Goal: Use online tool/utility: Utilize a website feature to perform a specific function

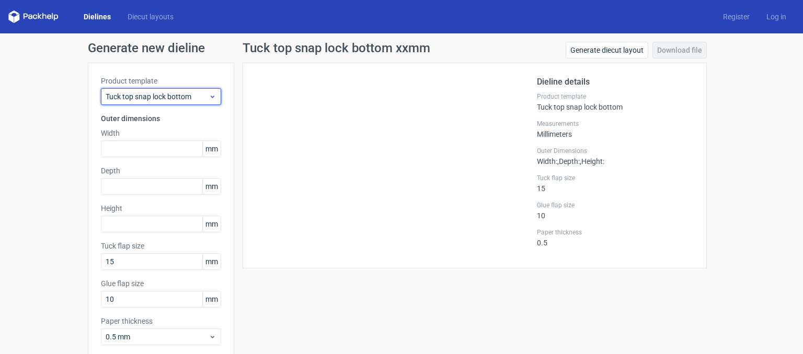
click at [209, 99] on icon at bounding box center [213, 97] width 8 height 8
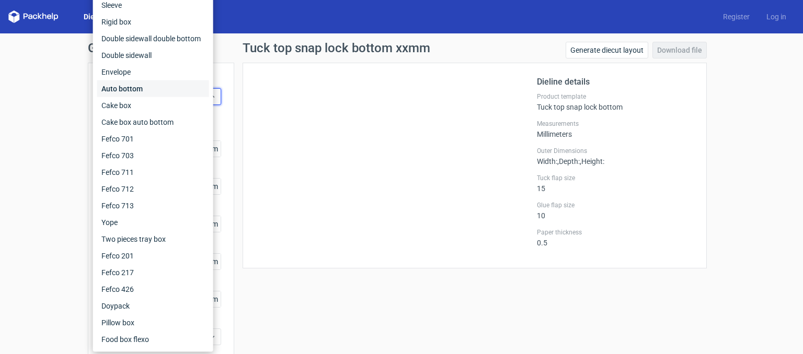
click at [134, 91] on div "Auto bottom" at bounding box center [153, 88] width 112 height 17
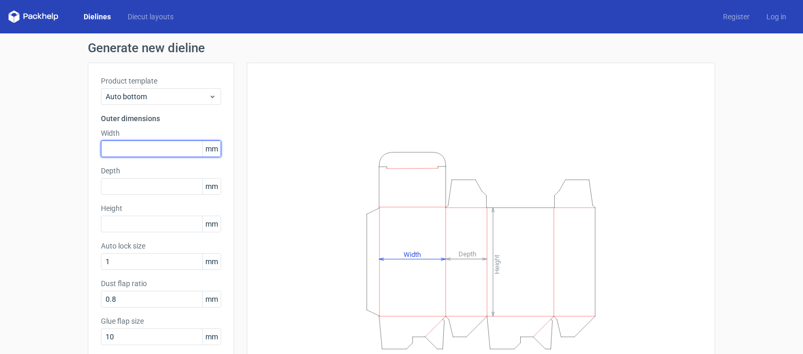
click at [133, 150] on input "text" at bounding box center [161, 149] width 120 height 17
type input "360"
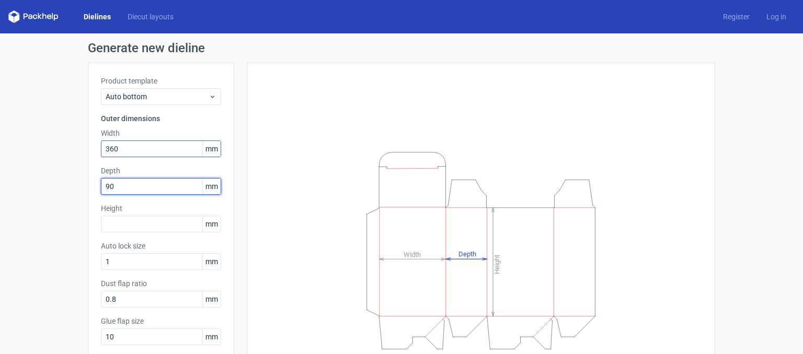
type input "90"
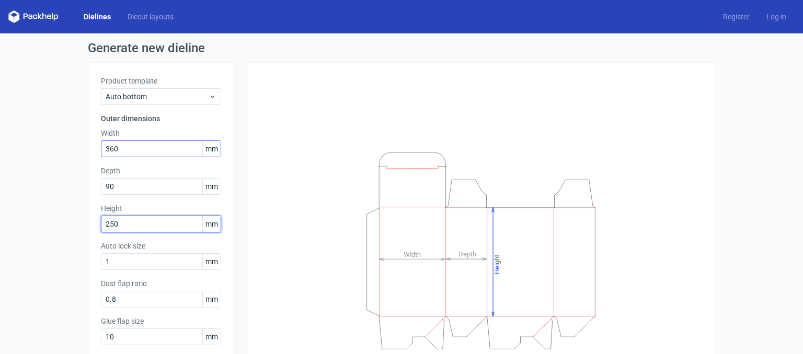
type input "250"
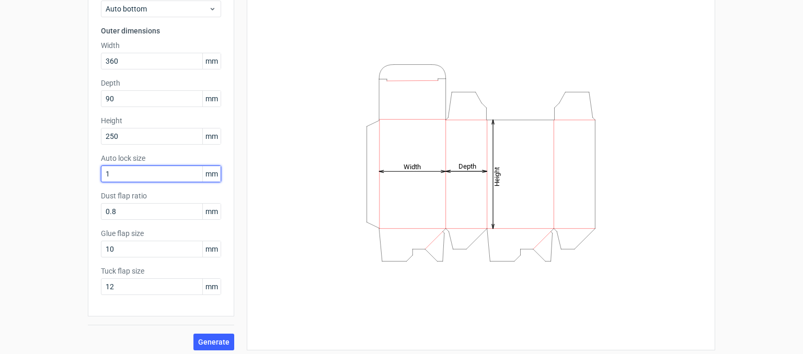
scroll to position [92, 0]
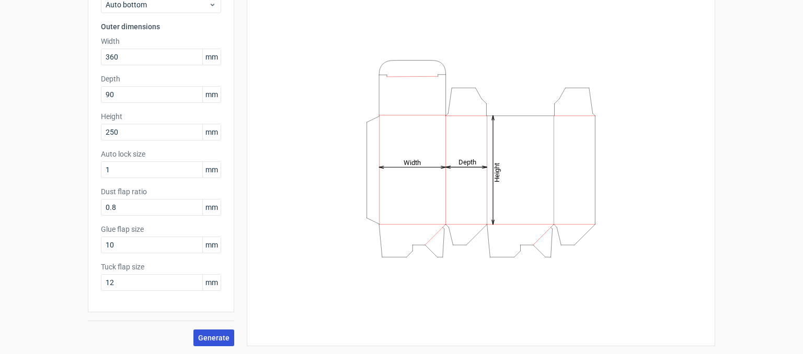
click at [205, 338] on span "Generate" at bounding box center [213, 337] width 31 height 7
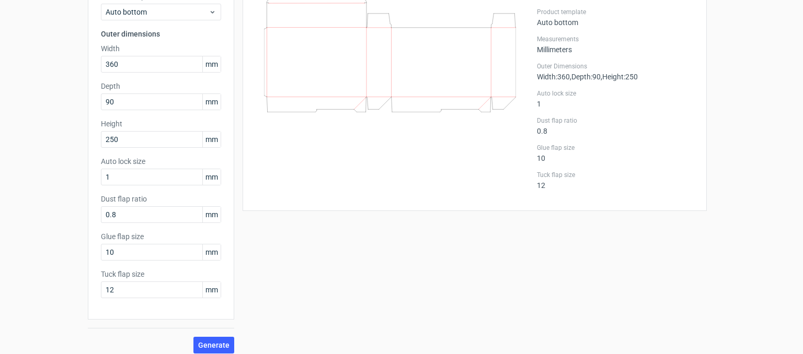
scroll to position [92, 0]
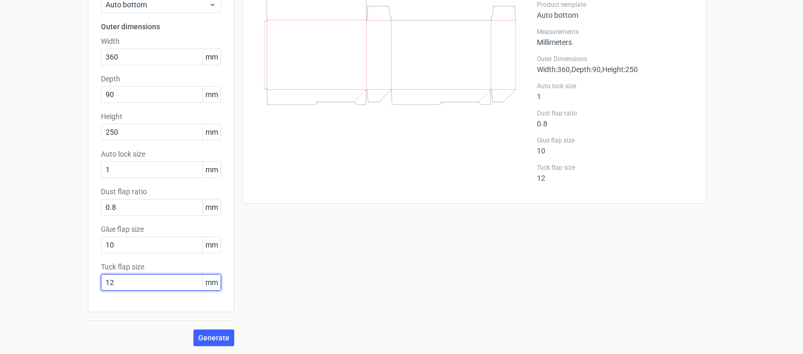
click at [171, 283] on input "12" at bounding box center [161, 282] width 120 height 17
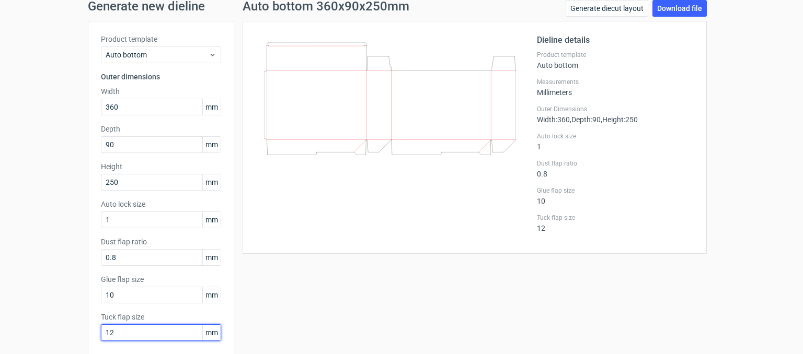
scroll to position [0, 0]
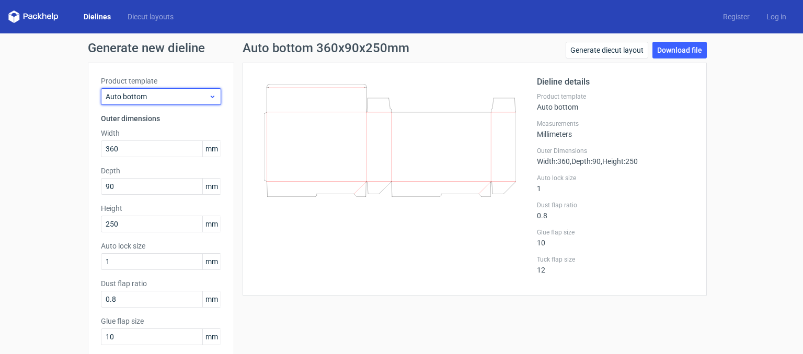
click at [211, 99] on icon at bounding box center [213, 97] width 8 height 8
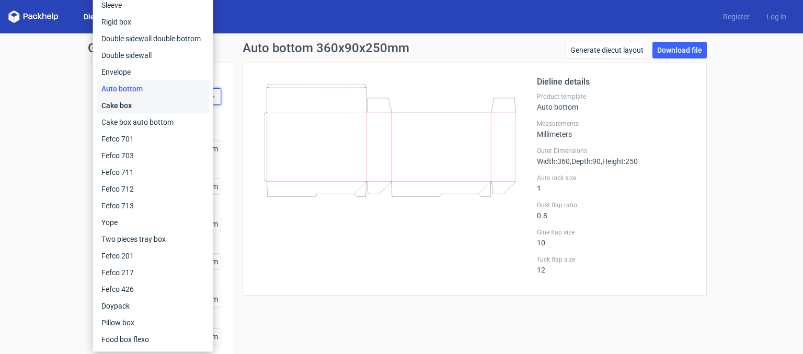
click at [133, 107] on div "Cake box" at bounding box center [153, 105] width 112 height 17
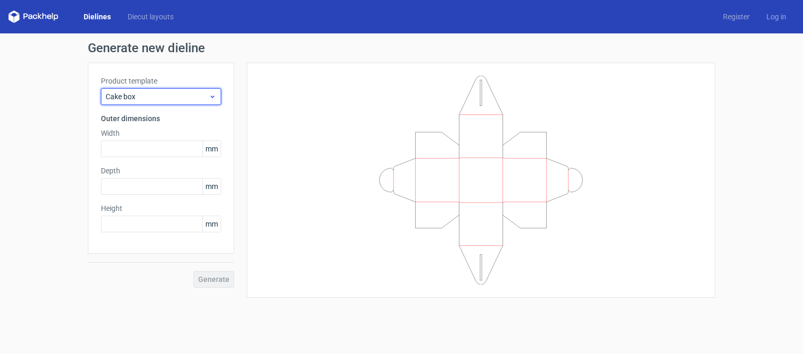
click at [214, 97] on icon at bounding box center [213, 97] width 8 height 8
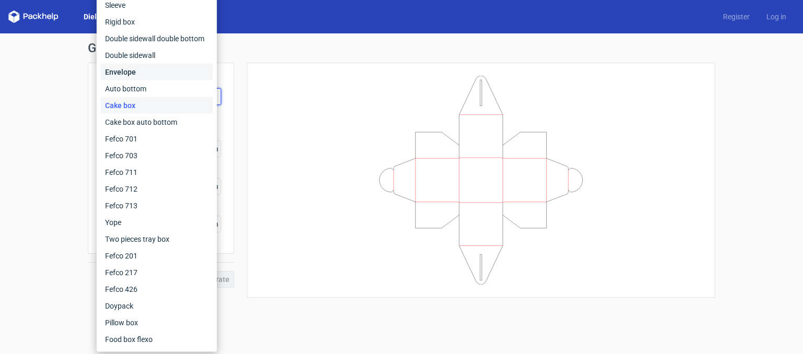
click at [144, 73] on div "Envelope" at bounding box center [157, 72] width 112 height 17
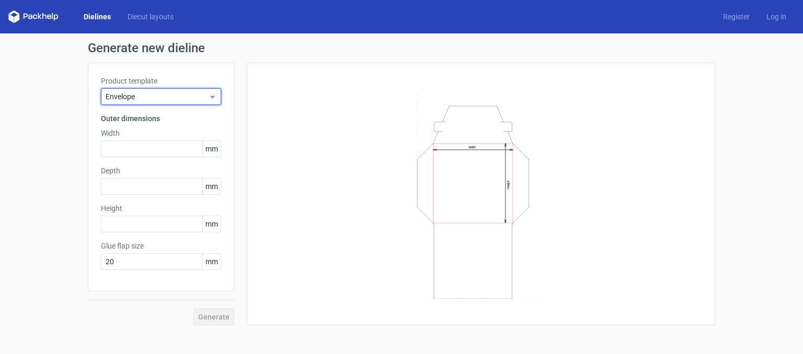
click at [217, 93] on div "Envelope" at bounding box center [161, 96] width 120 height 17
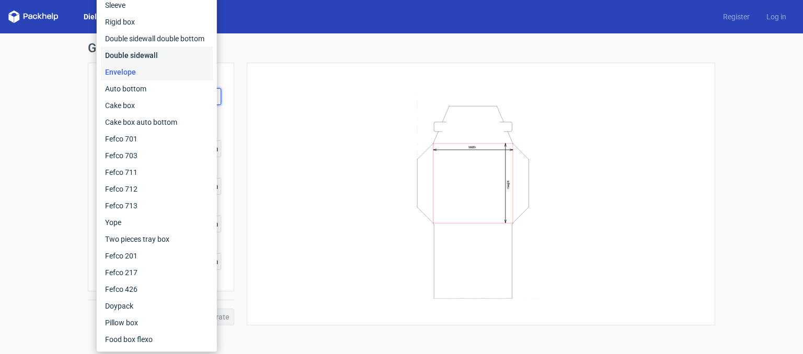
click at [149, 58] on div "Double sidewall" at bounding box center [157, 55] width 112 height 17
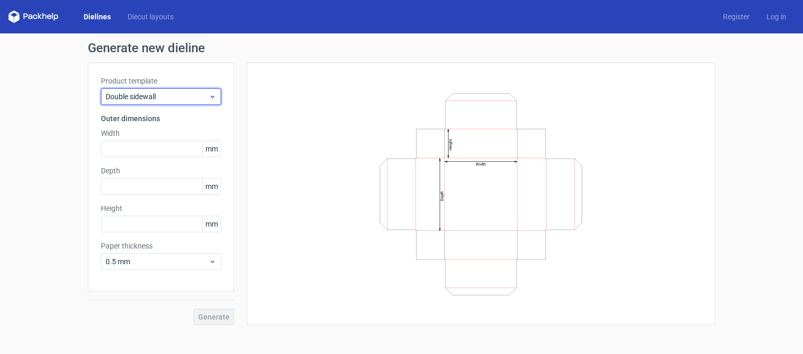
click at [215, 97] on icon at bounding box center [213, 97] width 8 height 8
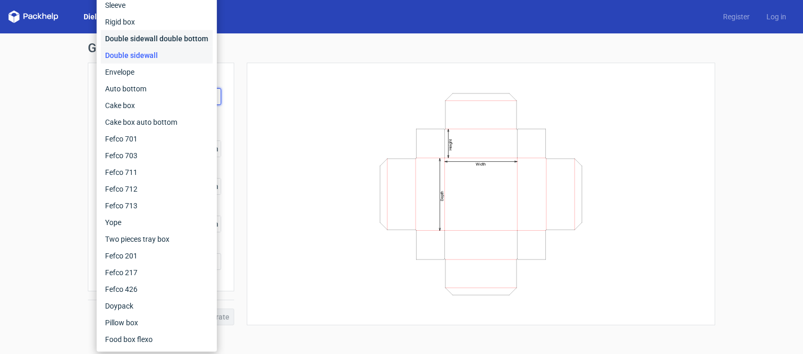
click at [169, 41] on div "Double sidewall double bottom" at bounding box center [157, 38] width 112 height 17
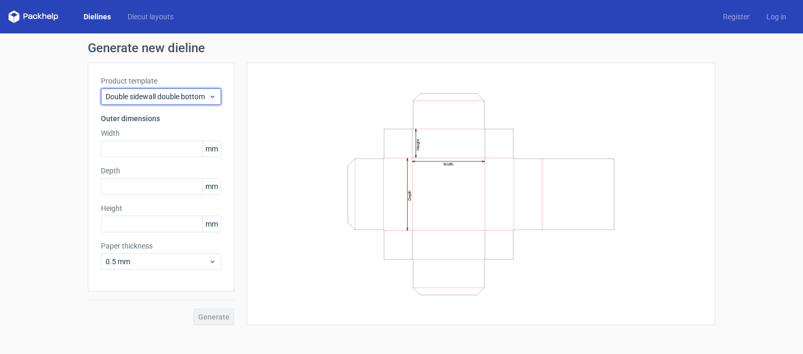
click at [213, 97] on use at bounding box center [213, 97] width 4 height 3
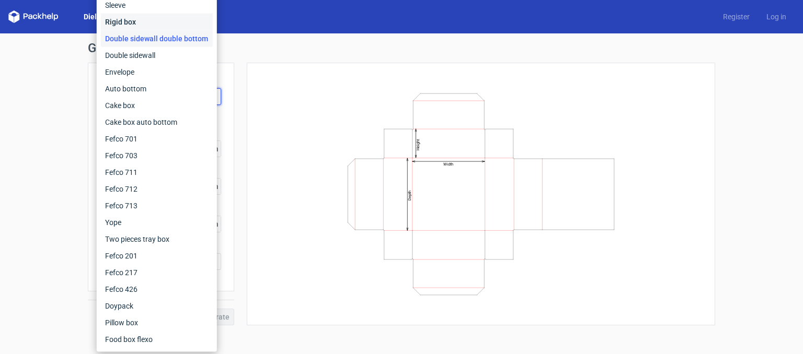
click at [137, 26] on div "Rigid box" at bounding box center [157, 22] width 112 height 17
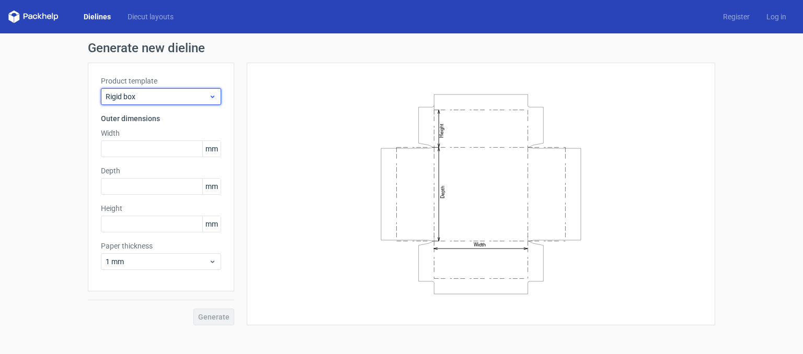
click at [215, 97] on icon at bounding box center [213, 97] width 8 height 8
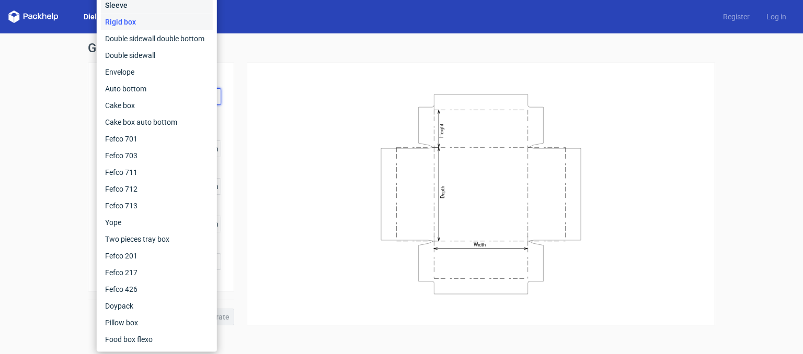
click at [139, 7] on div "Sleeve" at bounding box center [157, 5] width 112 height 17
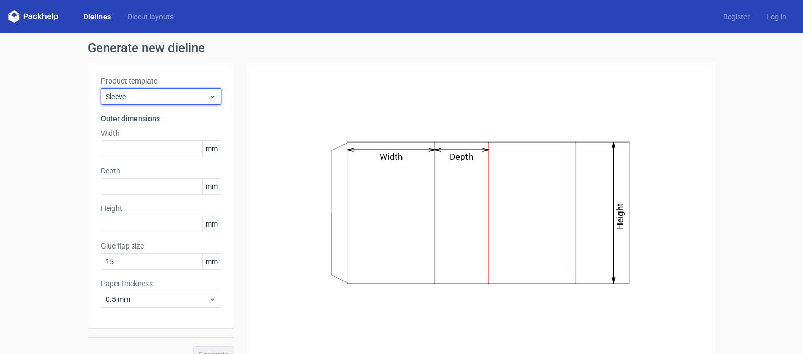
click at [210, 97] on icon at bounding box center [213, 97] width 8 height 8
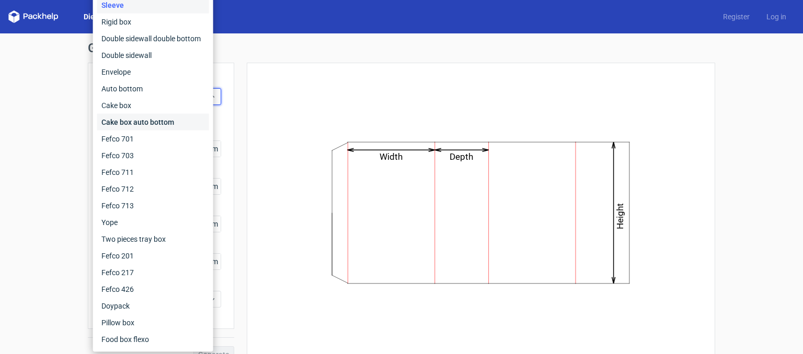
click at [189, 122] on div "Cake box auto bottom" at bounding box center [153, 122] width 112 height 17
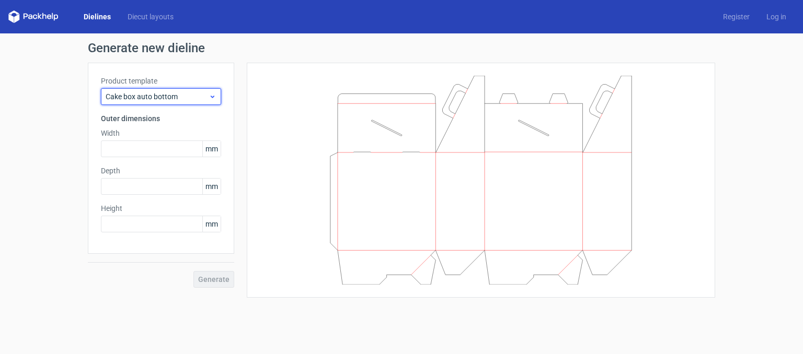
click at [214, 98] on icon at bounding box center [213, 97] width 8 height 8
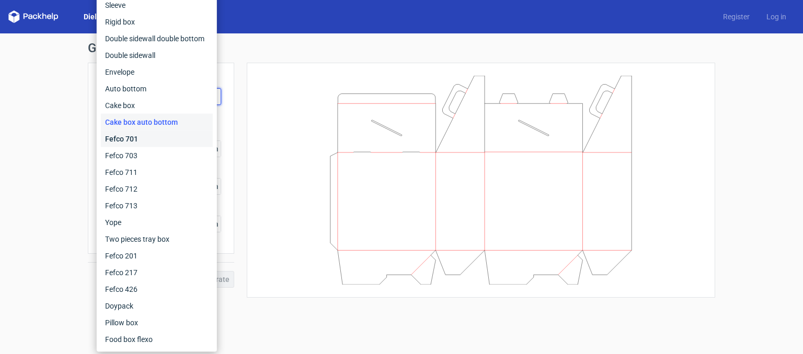
click at [190, 139] on div "Fefco 701" at bounding box center [157, 139] width 112 height 17
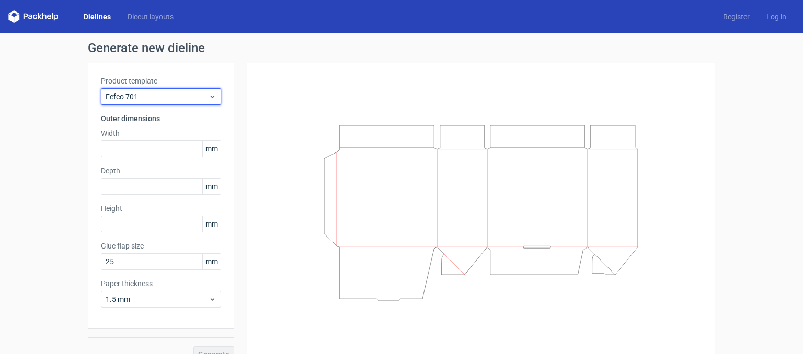
click at [209, 96] on icon at bounding box center [213, 97] width 8 height 8
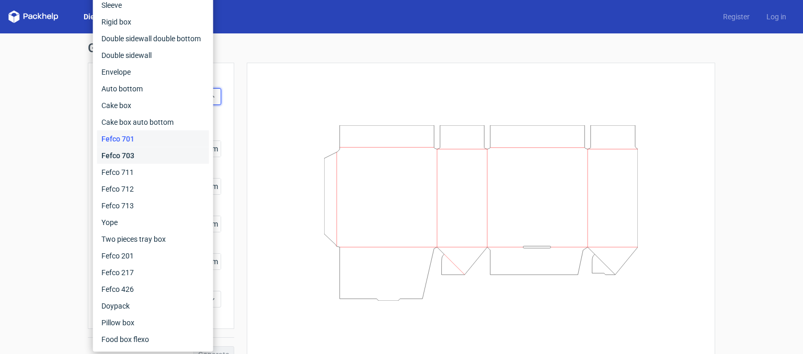
click at [157, 154] on div "Fefco 703" at bounding box center [153, 155] width 112 height 17
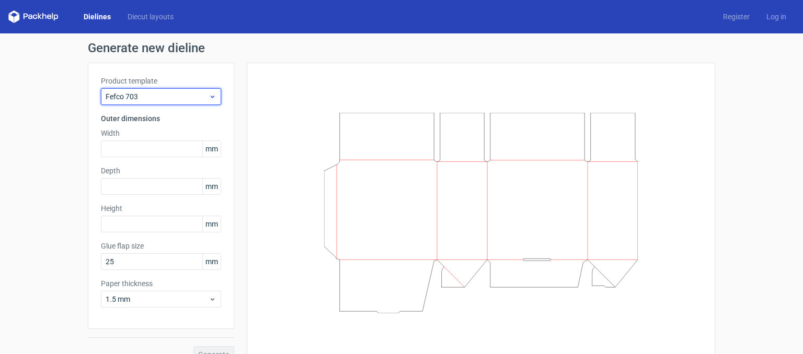
click at [211, 95] on icon at bounding box center [213, 97] width 8 height 8
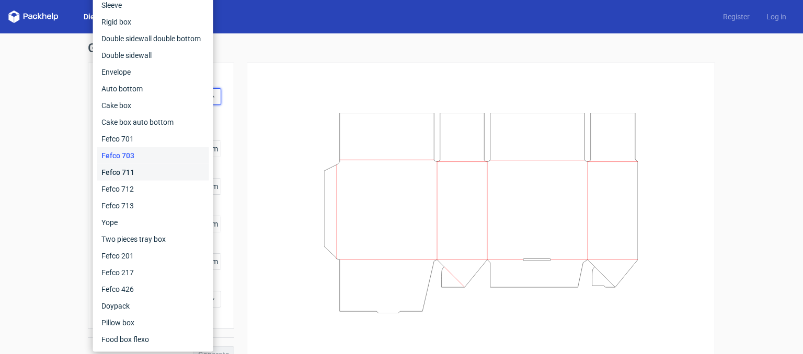
click at [160, 169] on div "Fefco 711" at bounding box center [153, 172] width 112 height 17
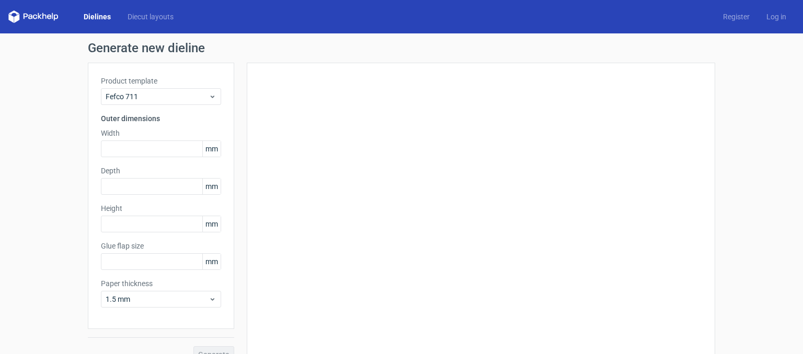
type input "25"
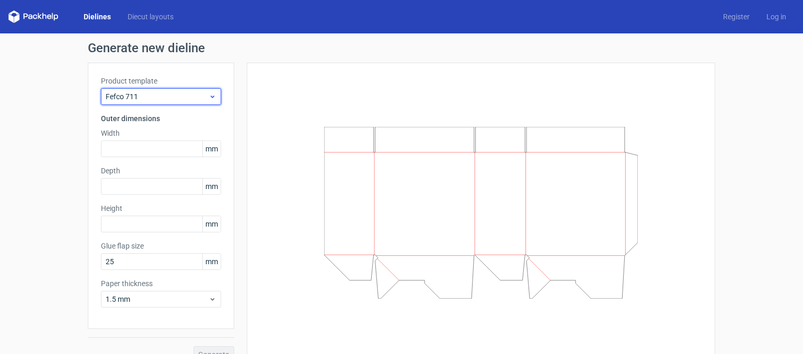
click at [210, 95] on icon at bounding box center [213, 97] width 8 height 8
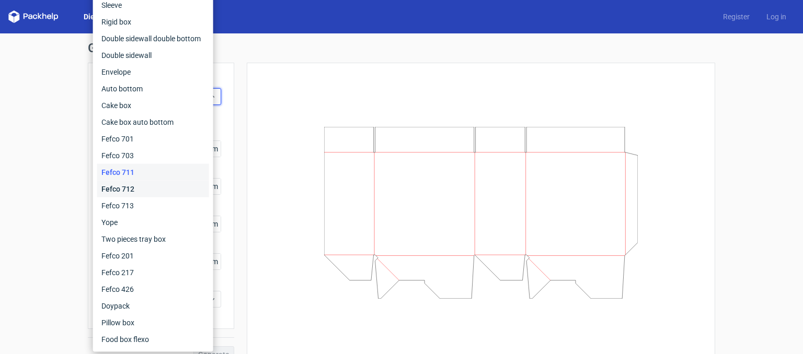
click at [146, 187] on div "Fefco 712" at bounding box center [153, 189] width 112 height 17
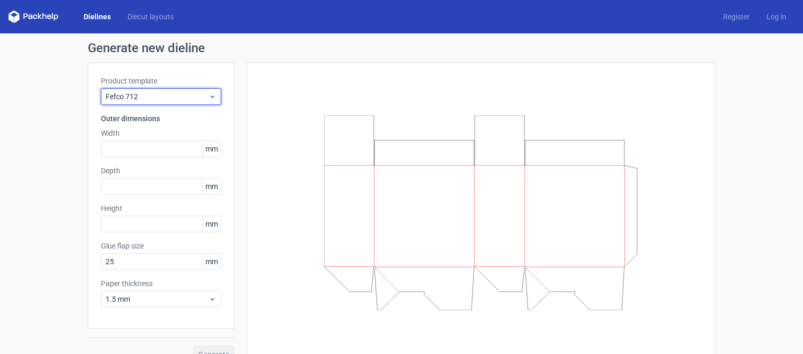
click at [209, 98] on icon at bounding box center [213, 97] width 8 height 8
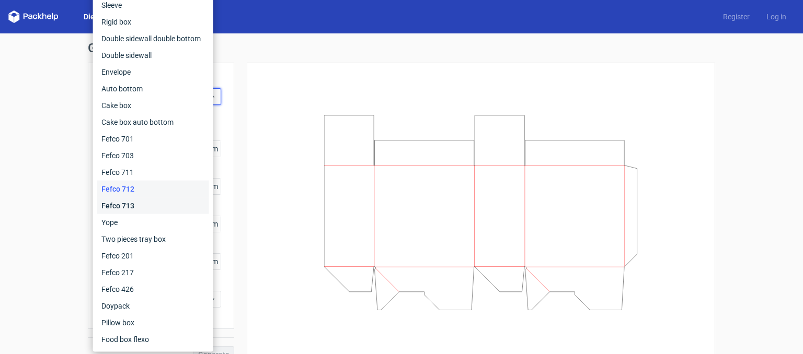
click at [128, 202] on div "Fefco 713" at bounding box center [153, 206] width 112 height 17
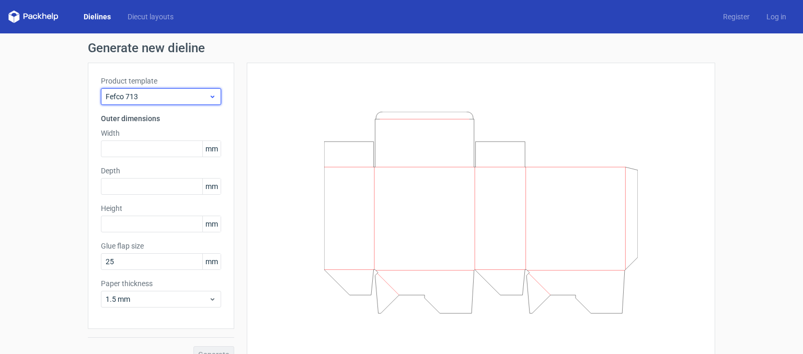
click at [213, 96] on div "Fefco 713" at bounding box center [161, 96] width 120 height 17
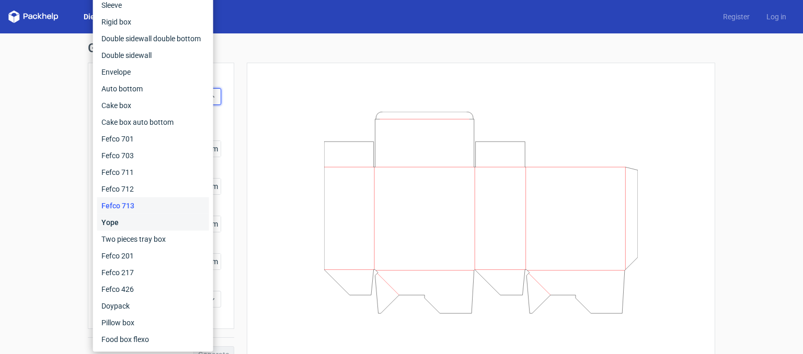
click at [125, 220] on div "Yope" at bounding box center [153, 222] width 112 height 17
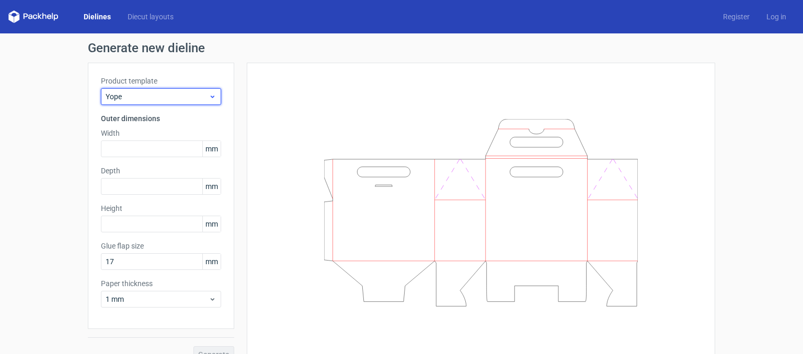
click at [209, 97] on icon at bounding box center [213, 97] width 8 height 8
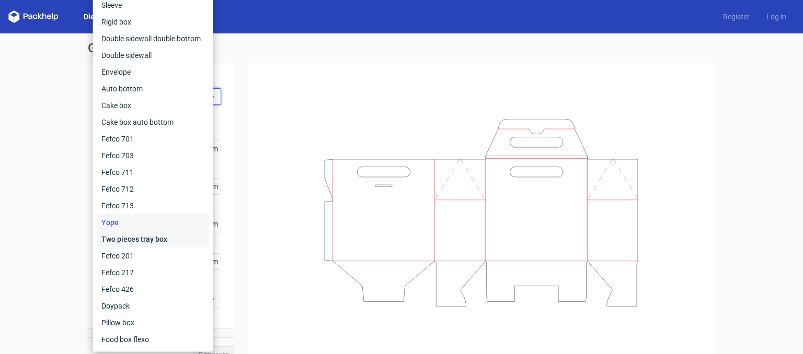
click at [146, 239] on div "Two pieces tray box" at bounding box center [153, 239] width 112 height 17
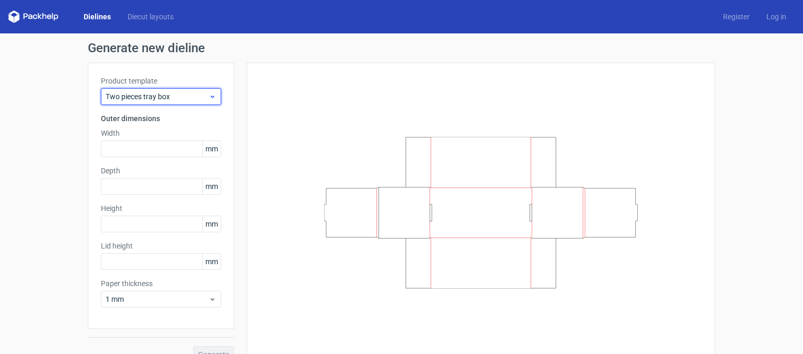
click at [210, 95] on icon at bounding box center [213, 97] width 8 height 8
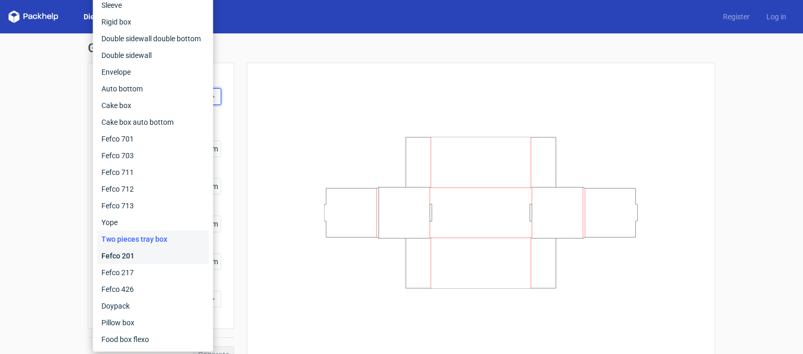
click at [158, 256] on div "Fefco 201" at bounding box center [153, 256] width 112 height 17
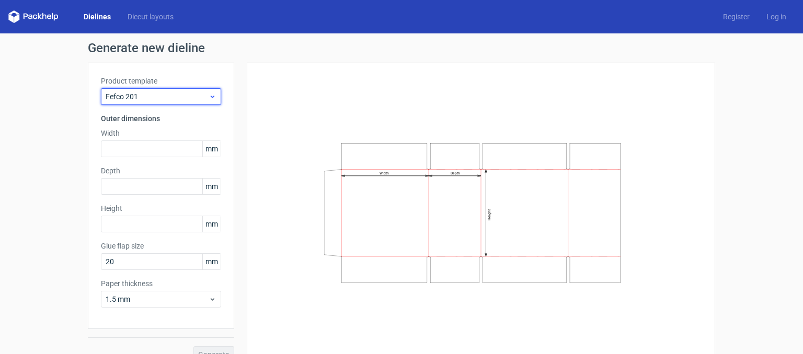
click at [211, 96] on icon at bounding box center [213, 97] width 8 height 8
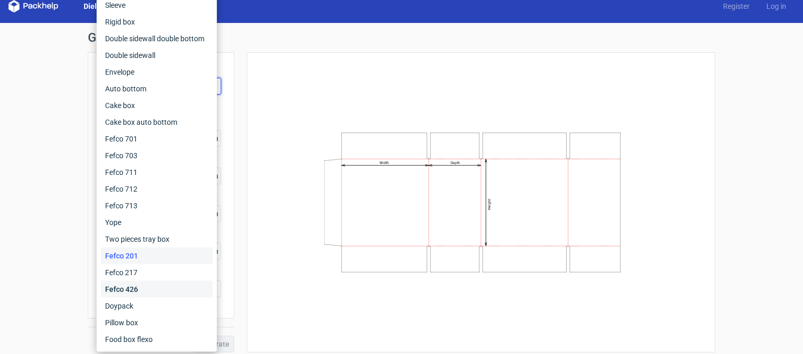
scroll to position [17, 0]
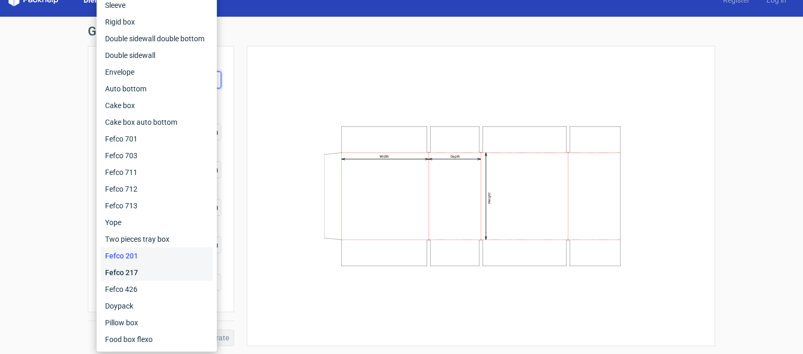
click at [141, 278] on div "Fefco 217" at bounding box center [157, 272] width 112 height 17
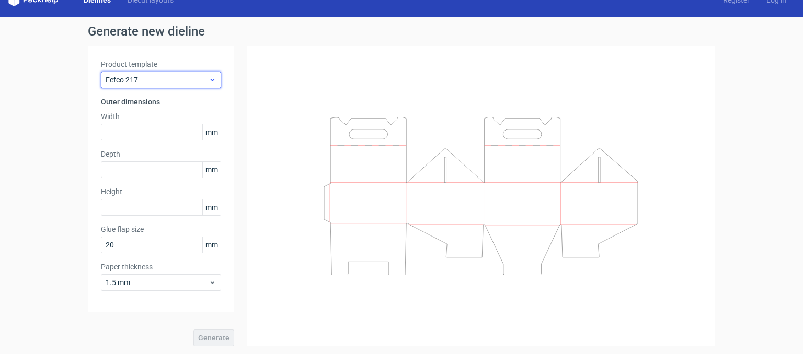
click at [209, 78] on icon at bounding box center [213, 80] width 8 height 8
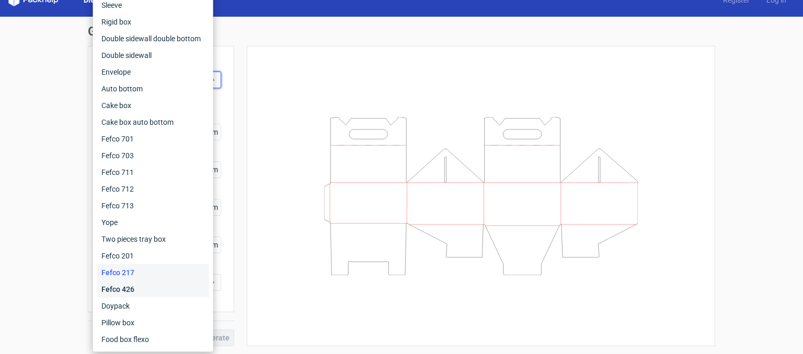
click at [133, 290] on div "Fefco 426" at bounding box center [153, 289] width 112 height 17
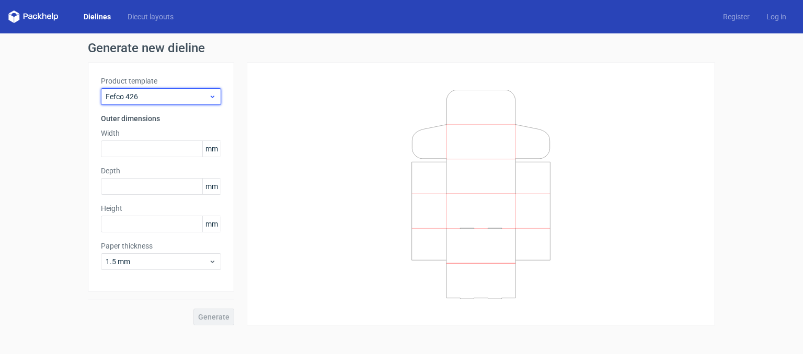
click at [214, 97] on use at bounding box center [213, 97] width 4 height 3
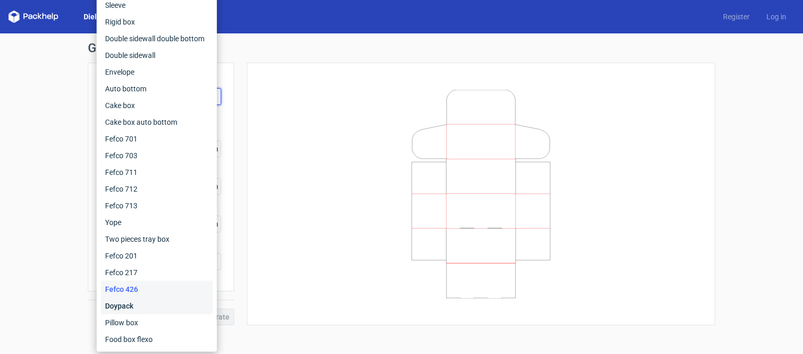
click at [126, 303] on div "Doypack" at bounding box center [157, 306] width 112 height 17
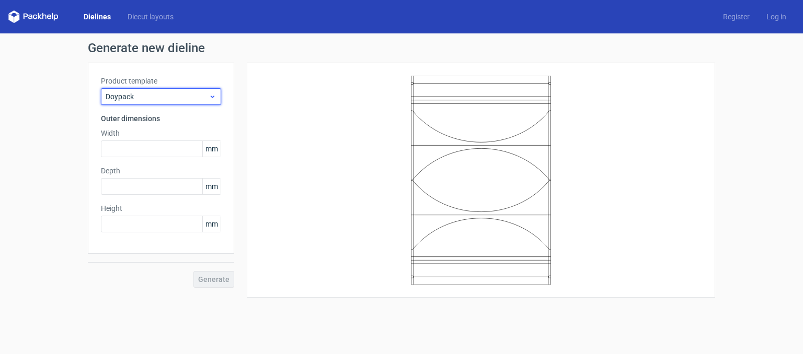
click at [214, 99] on icon at bounding box center [213, 97] width 8 height 8
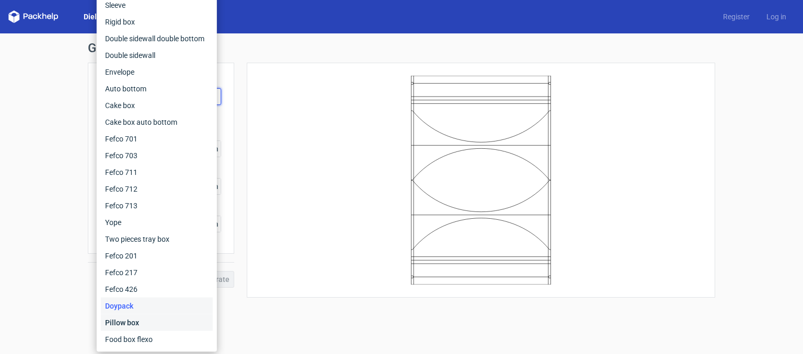
click at [141, 321] on div "Pillow box" at bounding box center [157, 323] width 112 height 17
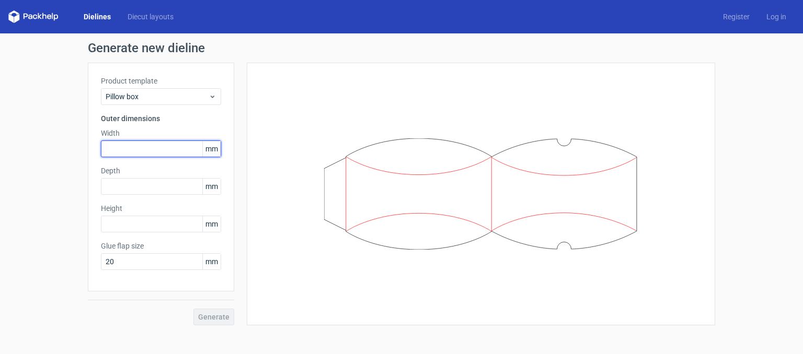
click at [143, 149] on input "text" at bounding box center [161, 149] width 120 height 17
type input "155"
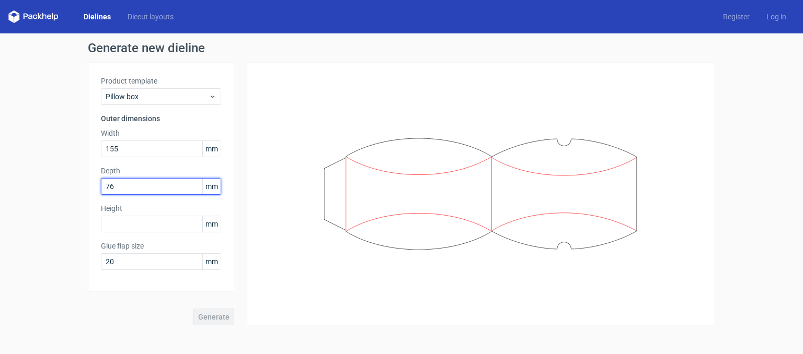
type input "76"
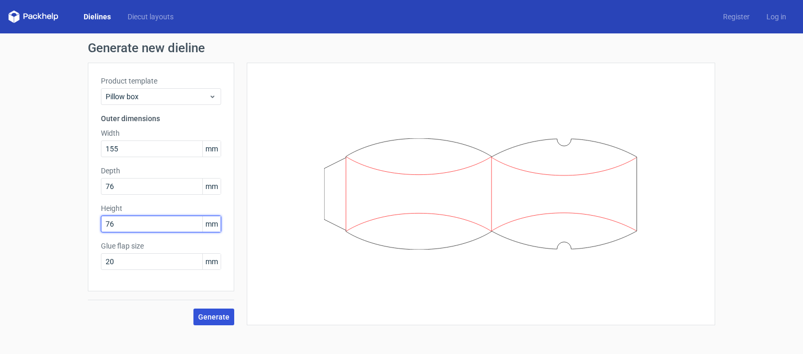
type input "76"
click at [211, 317] on span "Generate" at bounding box center [213, 317] width 31 height 7
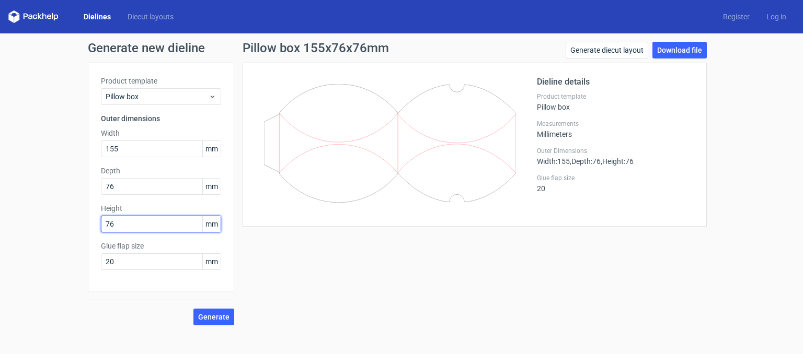
click at [136, 227] on input "76" at bounding box center [161, 224] width 120 height 17
type input "155"
click at [213, 315] on span "Generate" at bounding box center [213, 317] width 31 height 7
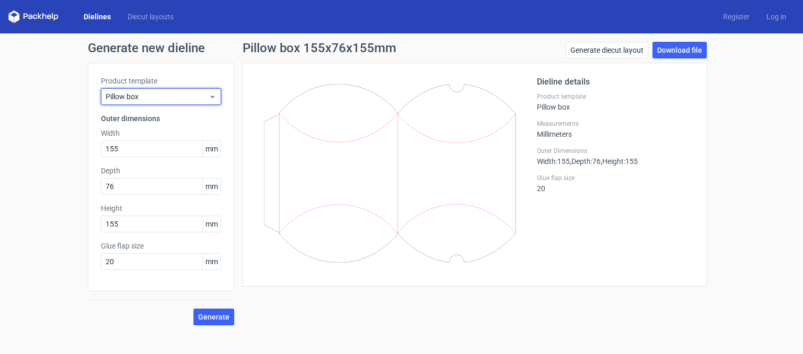
click at [212, 98] on use at bounding box center [213, 97] width 4 height 3
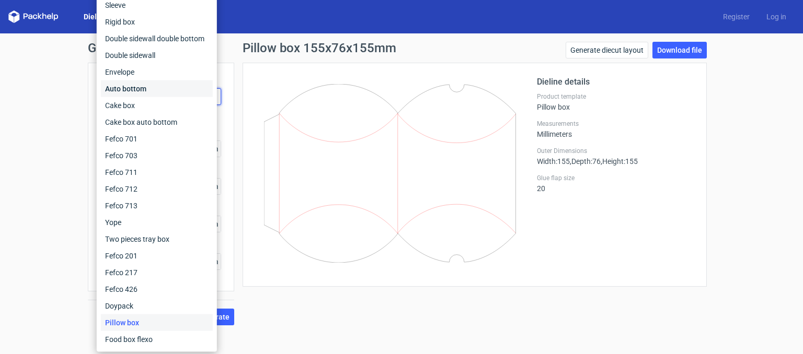
click at [174, 88] on div "Auto bottom" at bounding box center [157, 88] width 112 height 17
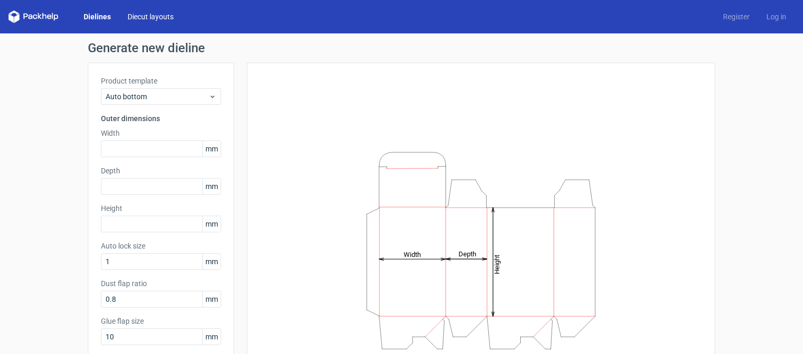
click at [144, 16] on link "Diecut layouts" at bounding box center [150, 16] width 63 height 10
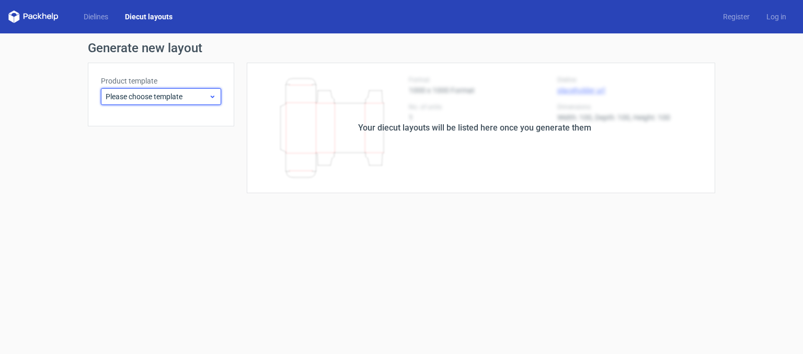
click at [210, 99] on icon at bounding box center [213, 97] width 8 height 8
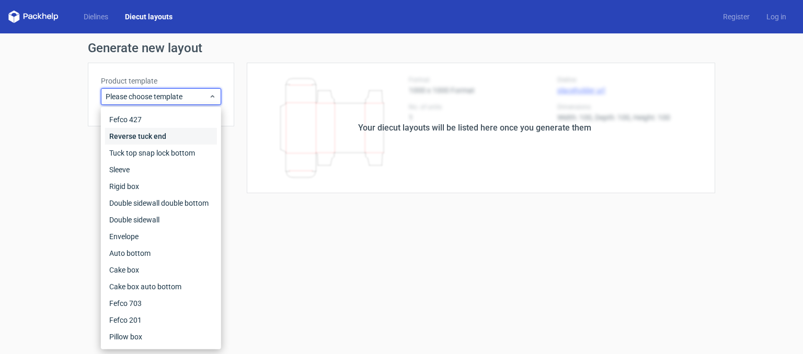
click at [197, 137] on div "Reverse tuck end" at bounding box center [161, 136] width 112 height 17
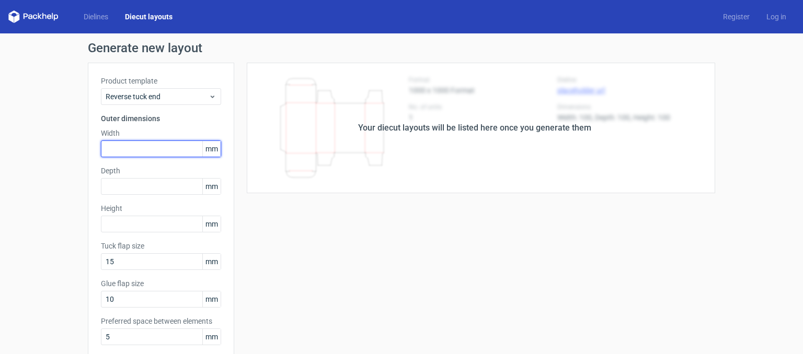
click at [138, 150] on input "text" at bounding box center [161, 149] width 120 height 17
type input "250"
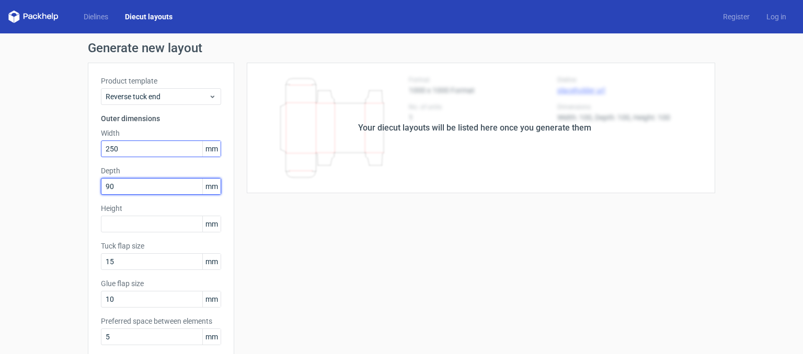
type input "90"
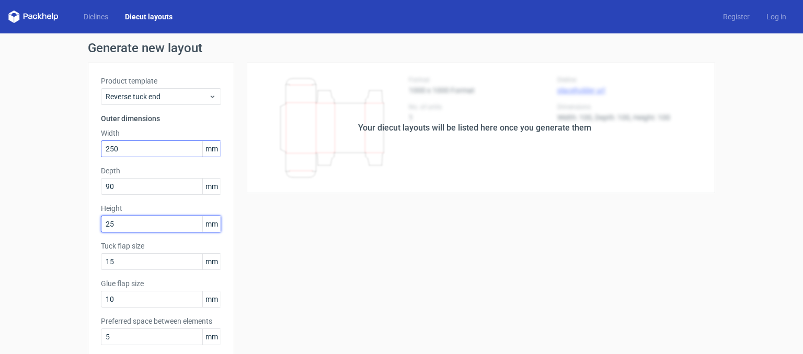
type input "2"
type input "175"
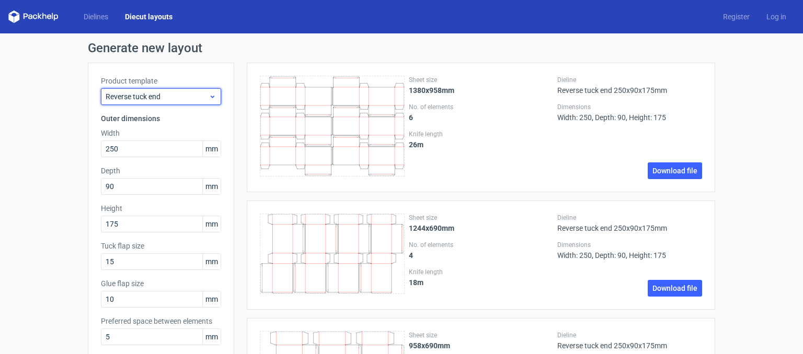
click at [211, 97] on use at bounding box center [213, 97] width 4 height 3
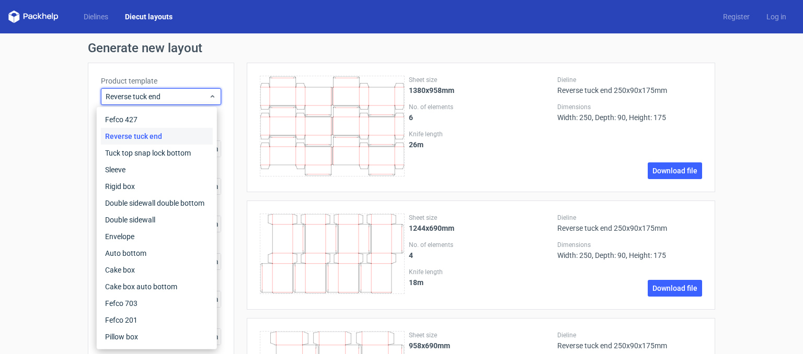
click at [36, 19] on icon at bounding box center [33, 16] width 50 height 13
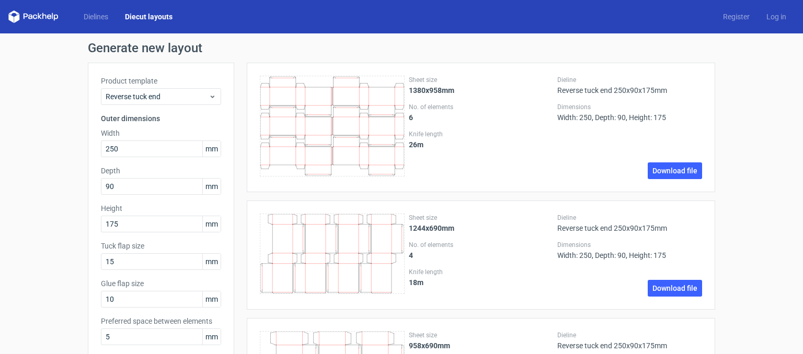
click at [46, 17] on icon at bounding box center [33, 16] width 50 height 13
click at [100, 16] on link "Dielines" at bounding box center [95, 16] width 41 height 10
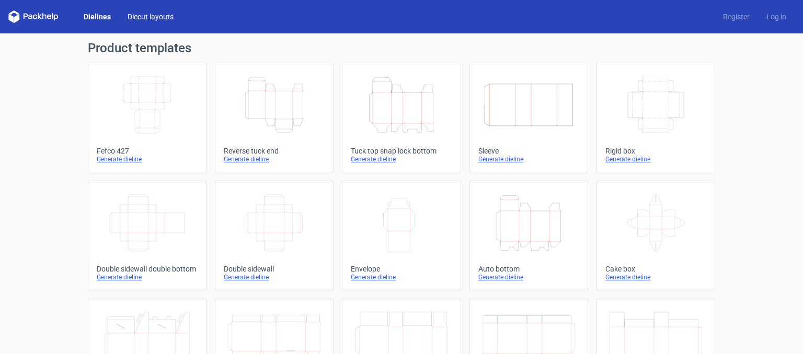
click at [134, 15] on link "Diecut layouts" at bounding box center [150, 16] width 63 height 10
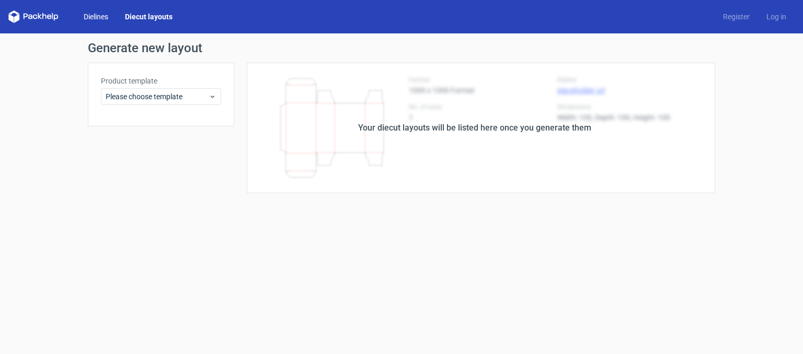
click at [105, 16] on link "Dielines" at bounding box center [95, 16] width 41 height 10
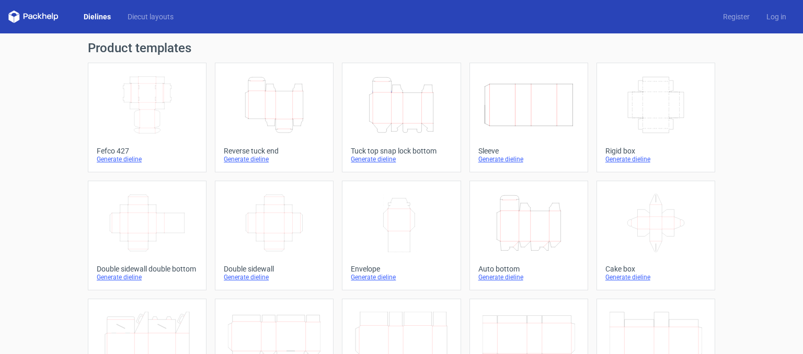
click at [61, 138] on div "Product templates Width Depth Height Fefco 427 Generate dieline Height Depth Wi…" at bounding box center [401, 343] width 803 height 620
click at [128, 13] on link "Diecut layouts" at bounding box center [150, 16] width 63 height 10
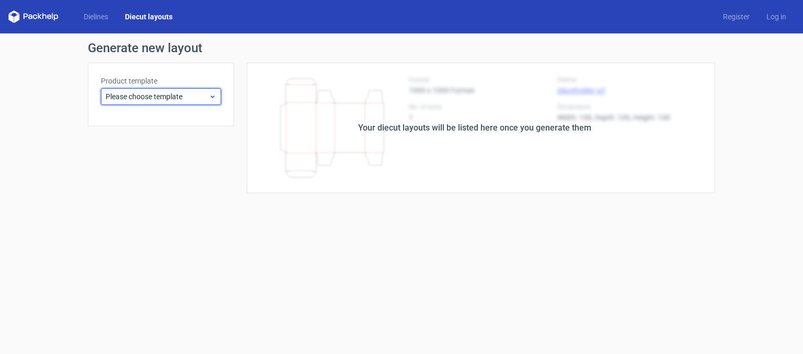
click at [213, 96] on use at bounding box center [213, 97] width 4 height 3
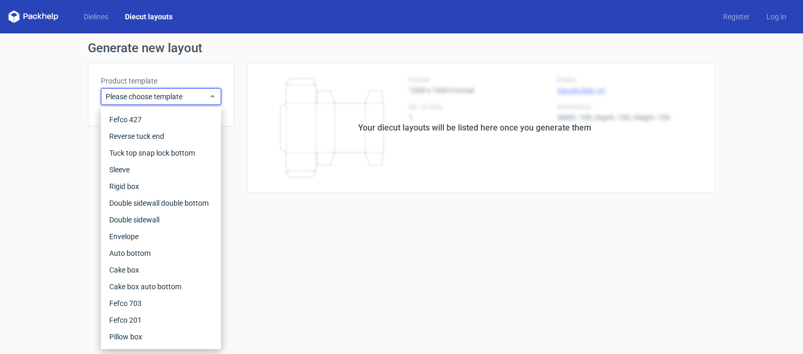
click at [305, 120] on div "Your diecut layouts will be listed here once you generate them" at bounding box center [474, 128] width 481 height 131
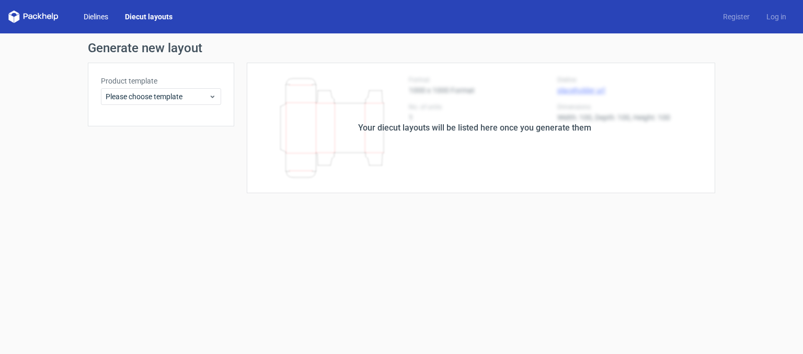
click at [96, 17] on link "Dielines" at bounding box center [95, 16] width 41 height 10
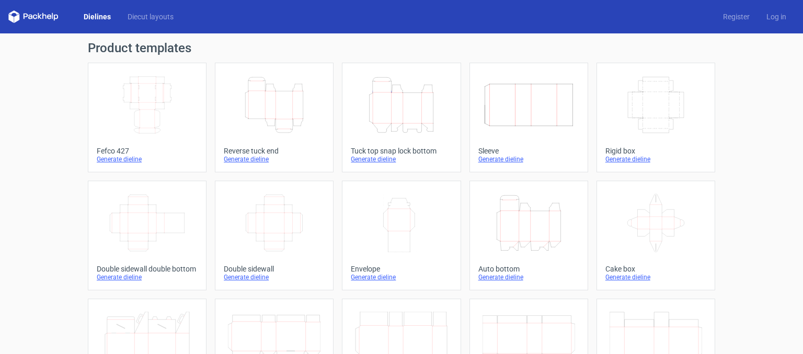
click at [124, 54] on h1 "Product templates" at bounding box center [401, 48] width 627 height 13
click at [124, 75] on div "Width Depth Height" at bounding box center [147, 105] width 101 height 67
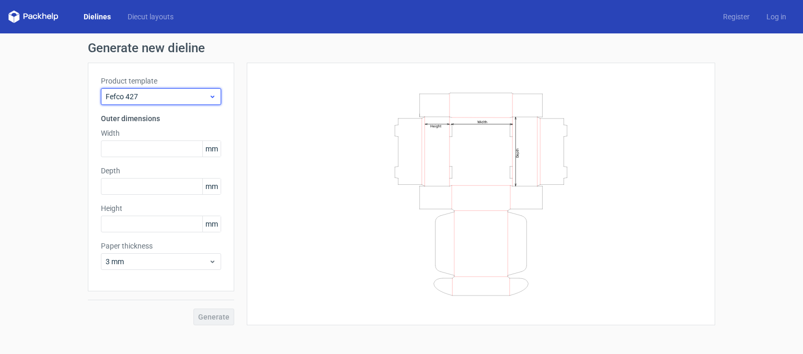
click at [210, 98] on icon at bounding box center [213, 97] width 8 height 8
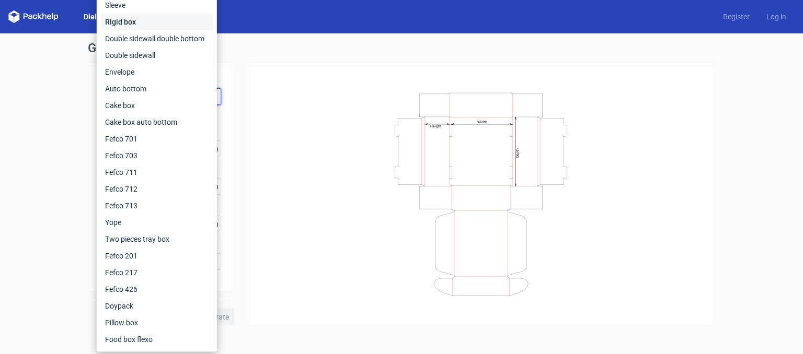
click at [140, 21] on div "Rigid box" at bounding box center [157, 22] width 112 height 17
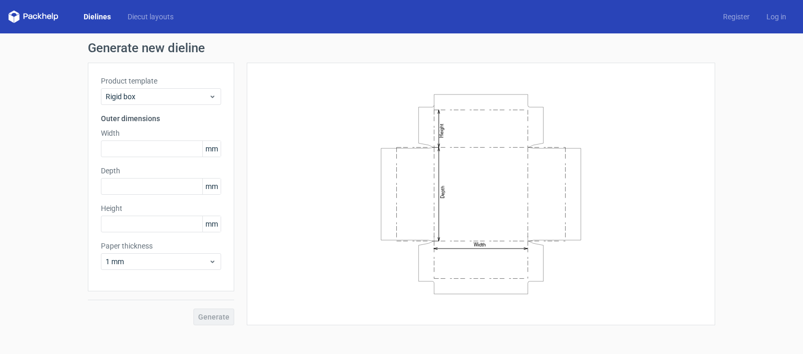
click at [320, 145] on div "Width Depth Height" at bounding box center [481, 194] width 442 height 237
